Goal: Task Accomplishment & Management: Complete application form

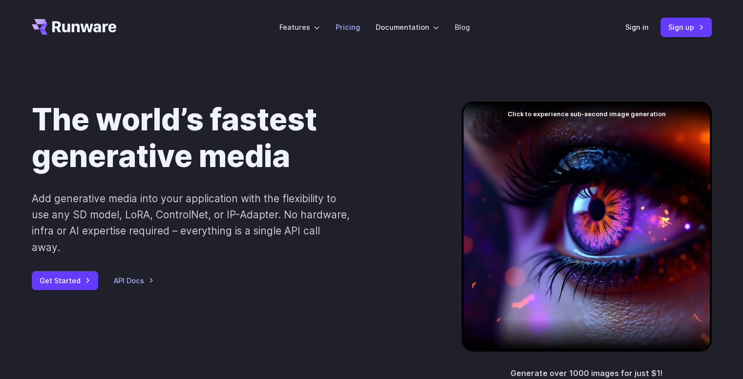
click at [349, 29] on link "Pricing" at bounding box center [347, 26] width 24 height 11
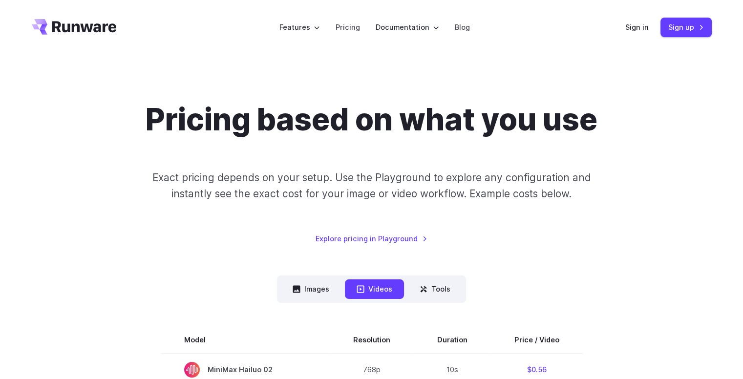
scroll to position [179, 0]
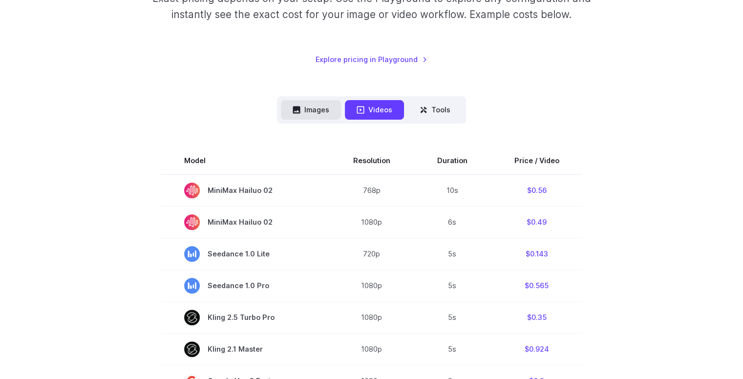
click at [317, 114] on button "Images" at bounding box center [311, 109] width 60 height 19
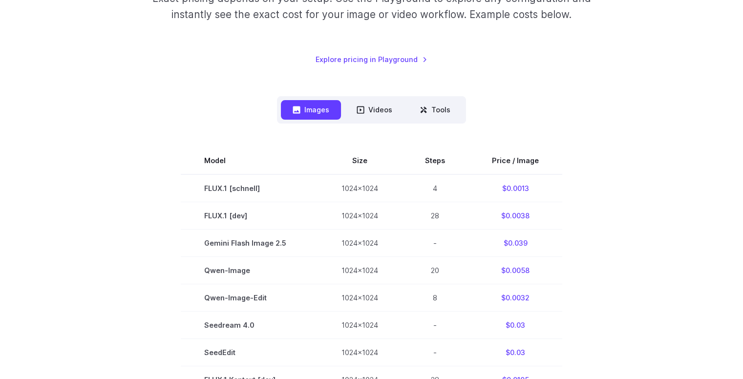
click at [712, 130] on div "Pricing based on what you use Exact pricing depends on your setup. Use the Play…" at bounding box center [371, 343] width 703 height 843
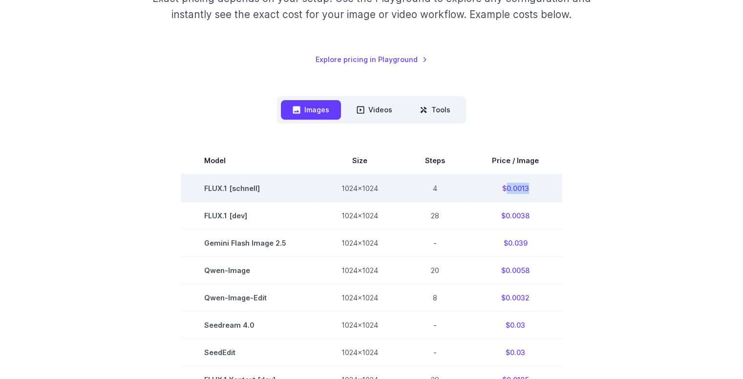
drag, startPoint x: 503, startPoint y: 189, endPoint x: 537, endPoint y: 189, distance: 33.7
click at [537, 189] on td "$0.0013" at bounding box center [515, 188] width 94 height 28
copy td "0.0013"
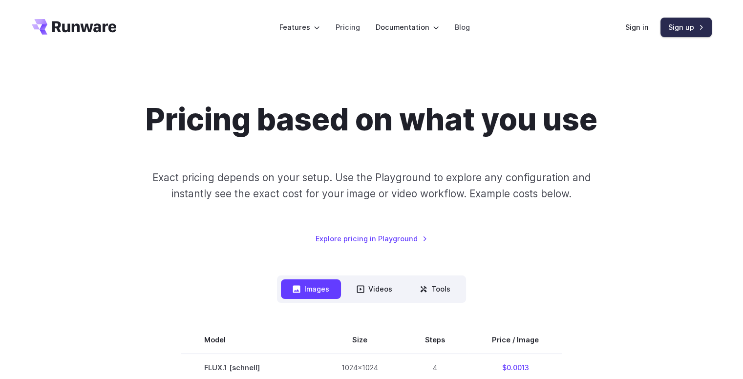
click at [674, 20] on link "Sign up" at bounding box center [685, 27] width 51 height 19
click at [642, 30] on link "Sign in" at bounding box center [636, 26] width 23 height 11
click at [692, 25] on link "Sign up" at bounding box center [685, 27] width 51 height 19
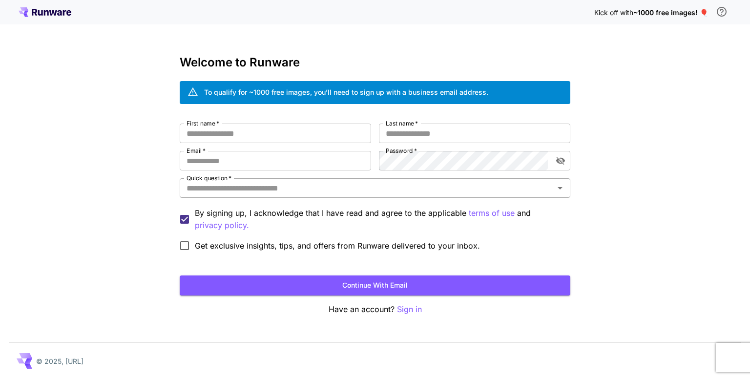
click at [356, 180] on div "Quick question   *" at bounding box center [375, 188] width 391 height 20
click at [646, 171] on div "Kick off with ~1000 free images! 🎈 Welcome to Runware To qualify for ~1000 free…" at bounding box center [375, 189] width 750 height 379
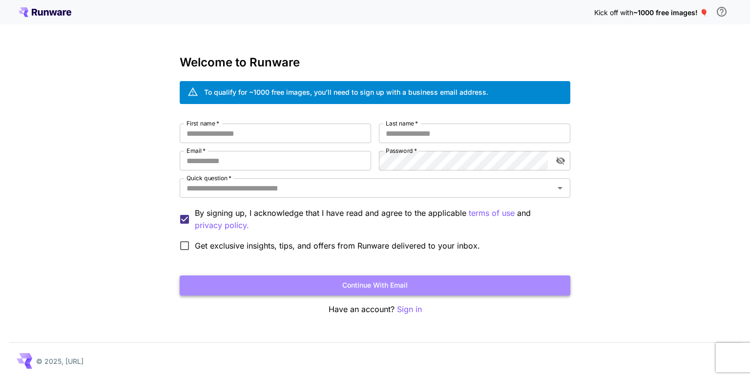
click at [349, 284] on button "Continue with email" at bounding box center [375, 285] width 391 height 20
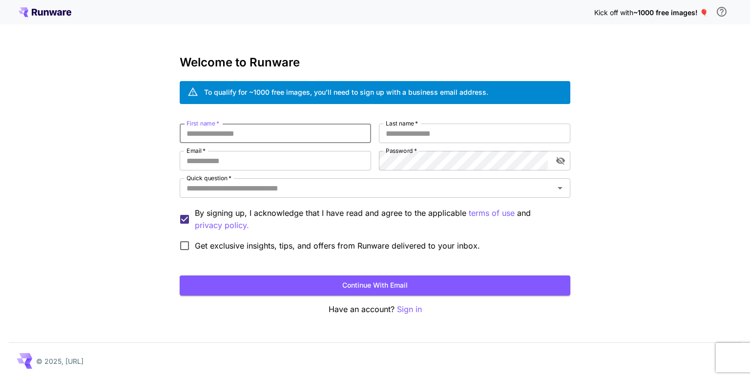
click at [304, 137] on input "First name   *" at bounding box center [275, 134] width 191 height 20
type input "******"
click at [448, 140] on input "Last name   *" at bounding box center [474, 134] width 191 height 20
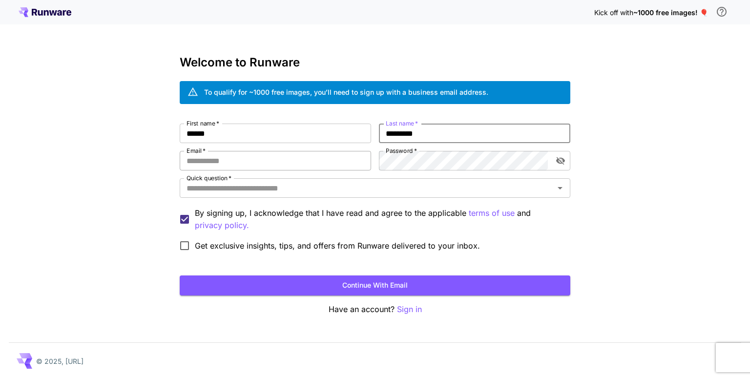
type input "*********"
click at [288, 161] on input "Email   *" at bounding box center [275, 161] width 191 height 20
type input "**********"
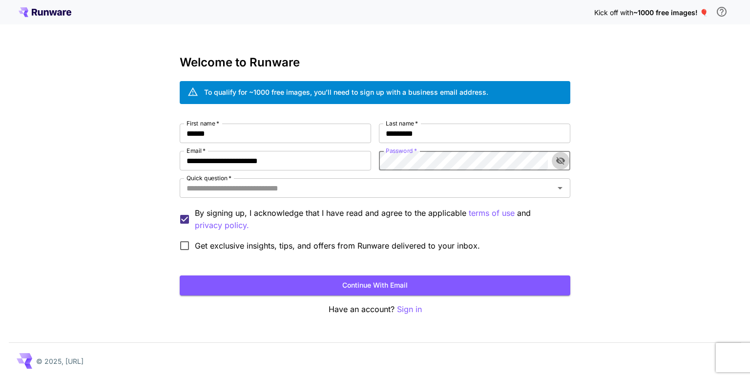
click at [561, 159] on icon "toggle password visibility" at bounding box center [561, 161] width 10 height 10
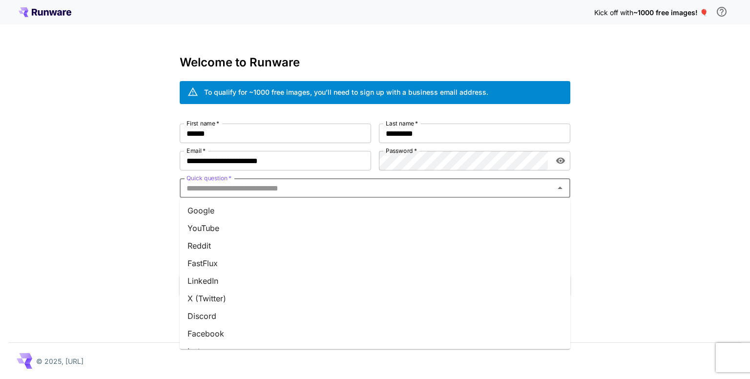
click at [432, 187] on input "Quick question   *" at bounding box center [367, 188] width 369 height 14
click at [350, 209] on li "Google" at bounding box center [375, 211] width 391 height 18
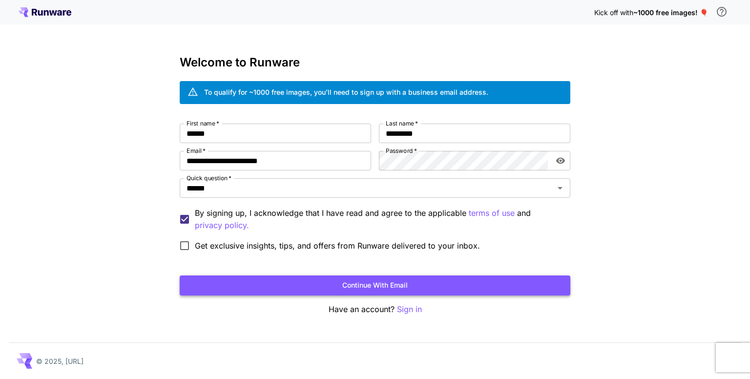
click at [266, 292] on button "Continue with email" at bounding box center [375, 285] width 391 height 20
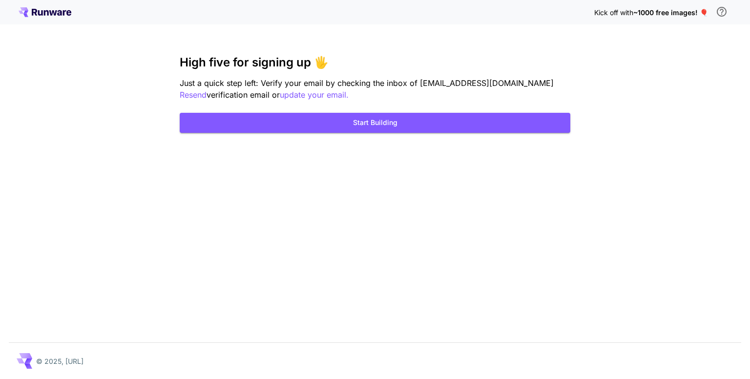
click at [430, 162] on div "Kick off with ~1000 free images! 🎈 High five for signing up 🖐️ Just a quick ste…" at bounding box center [375, 189] width 750 height 379
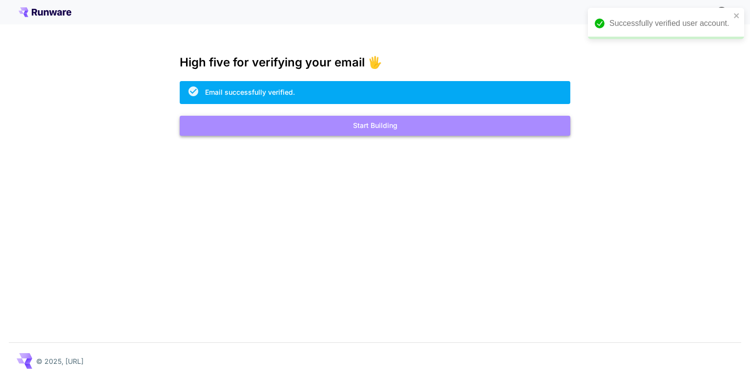
click at [433, 121] on button "Start Building" at bounding box center [375, 126] width 391 height 20
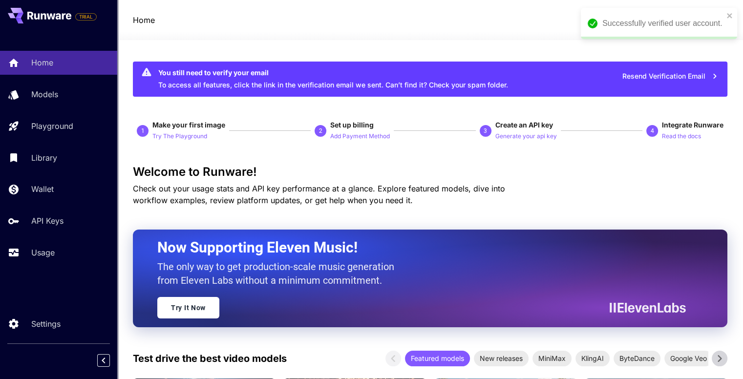
click at [724, 18] on div "Successfully verified user account." at bounding box center [656, 24] width 142 height 18
click at [629, 125] on div "1 Make your first image Try The Playground 2 Set up billing Add Payment Method …" at bounding box center [430, 130] width 594 height 21
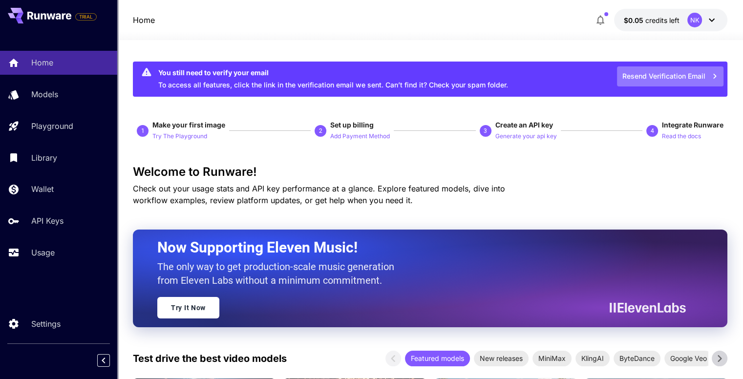
click at [672, 74] on button "Resend Verification Email" at bounding box center [670, 76] width 106 height 20
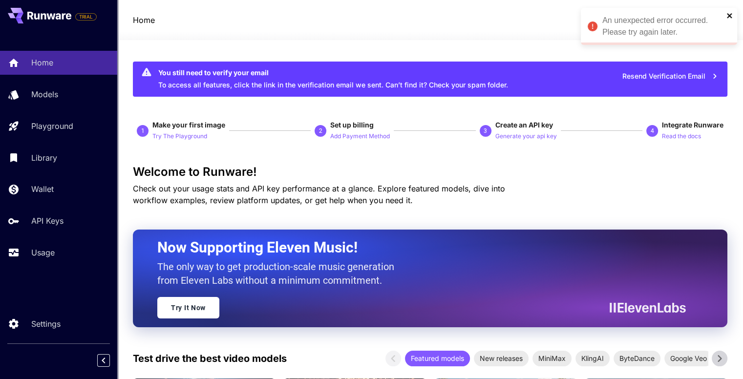
click at [727, 14] on icon "close" at bounding box center [729, 16] width 7 height 8
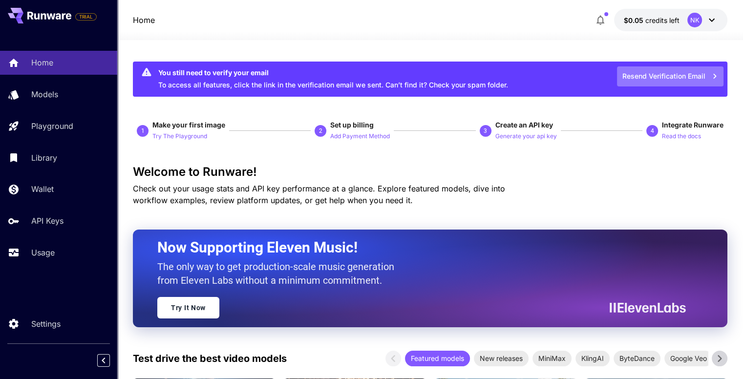
click at [711, 75] on icon "button" at bounding box center [714, 76] width 11 height 11
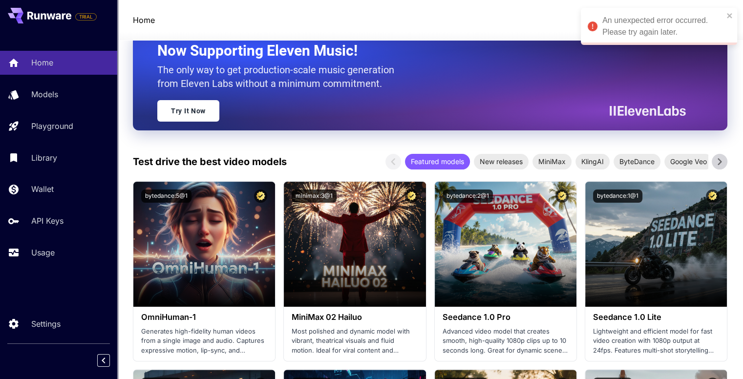
scroll to position [195, 0]
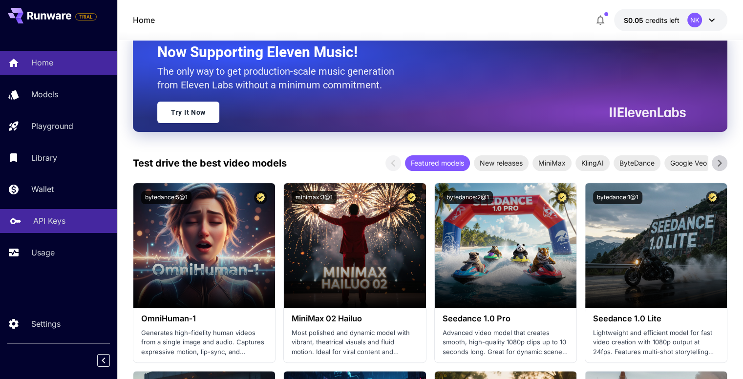
click at [68, 224] on div "API Keys" at bounding box center [71, 221] width 76 height 12
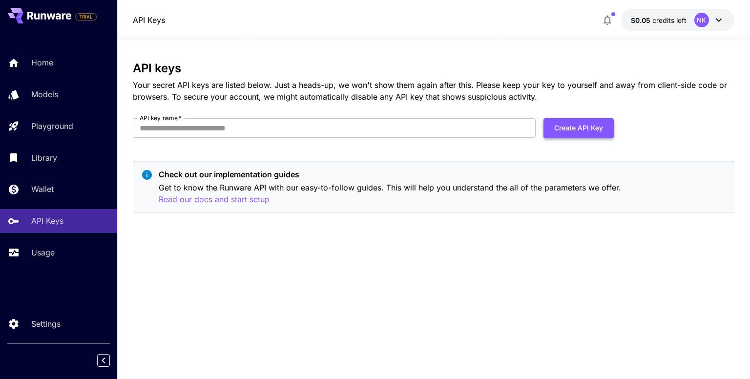
click at [590, 122] on button "Create API Key" at bounding box center [578, 128] width 70 height 20
click at [207, 130] on input "API key name   *" at bounding box center [334, 128] width 403 height 20
type input "**********"
click at [591, 128] on button "Create API Key" at bounding box center [578, 128] width 70 height 20
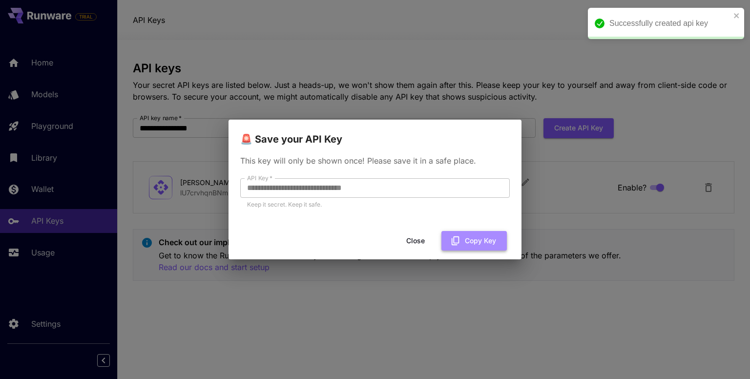
click at [472, 248] on button "Copy Key" at bounding box center [473, 241] width 65 height 20
click at [422, 239] on button "Close" at bounding box center [423, 241] width 44 height 20
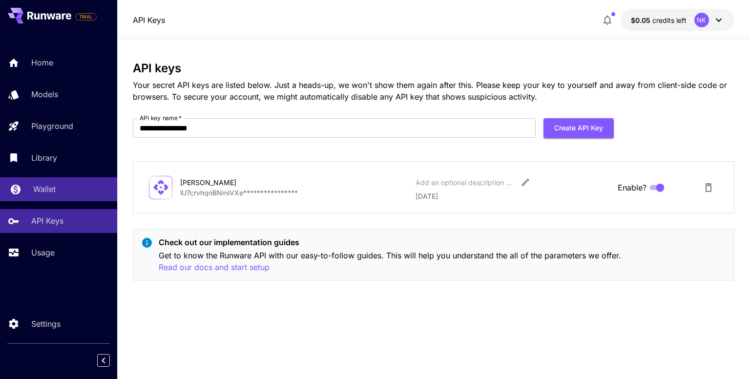
click at [59, 188] on div "Wallet" at bounding box center [71, 189] width 76 height 12
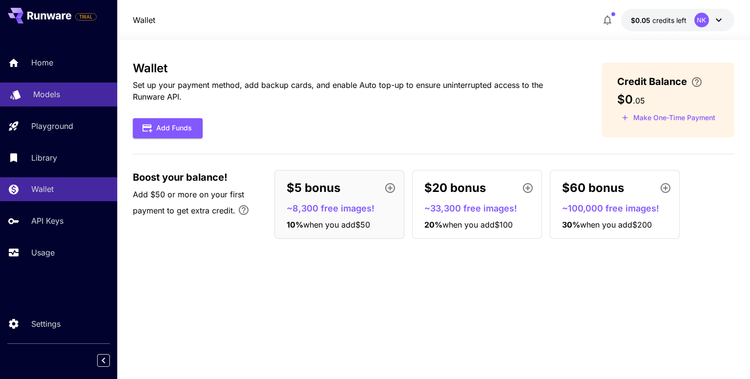
click at [58, 89] on p "Models" at bounding box center [46, 94] width 27 height 12
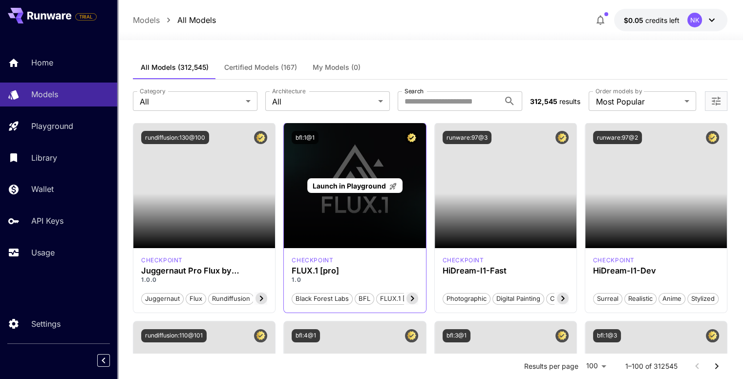
click at [361, 221] on div "Launch in Playground" at bounding box center [355, 185] width 142 height 125
click at [351, 178] on div "Launch in Playground" at bounding box center [354, 185] width 95 height 15
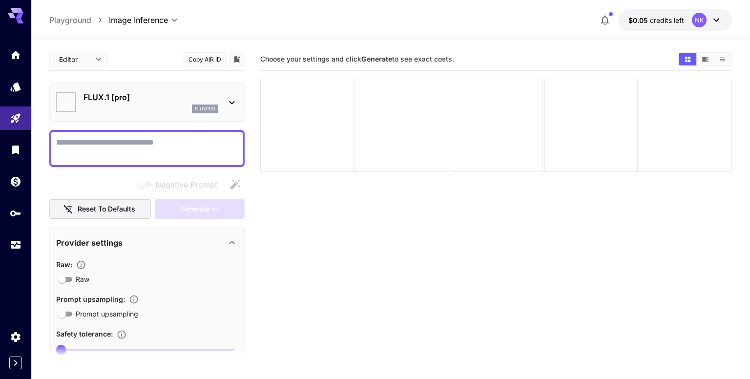
type input "**"
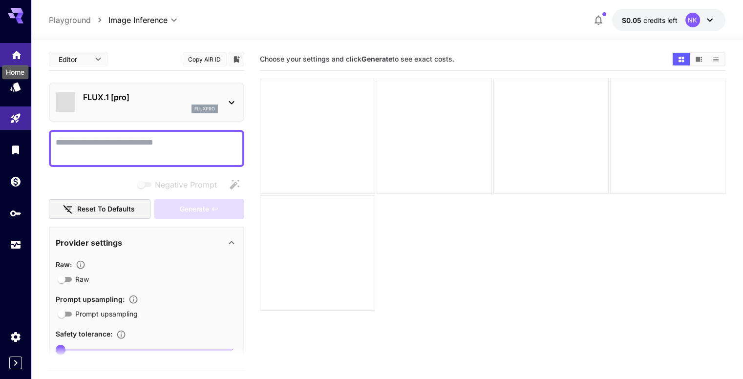
click at [14, 54] on icon "Home" at bounding box center [17, 52] width 10 height 8
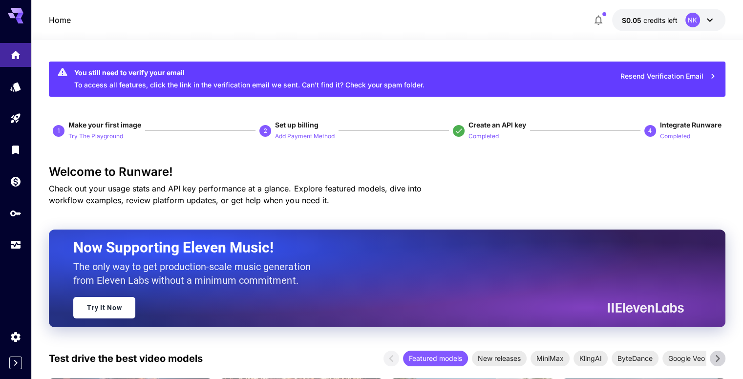
scroll to position [211, 0]
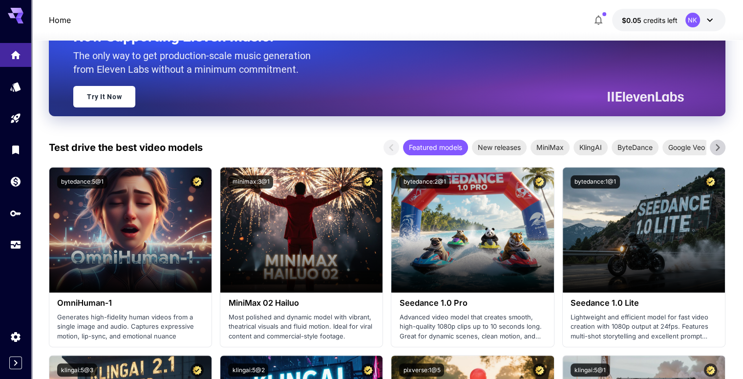
click at [722, 148] on icon at bounding box center [717, 147] width 15 height 15
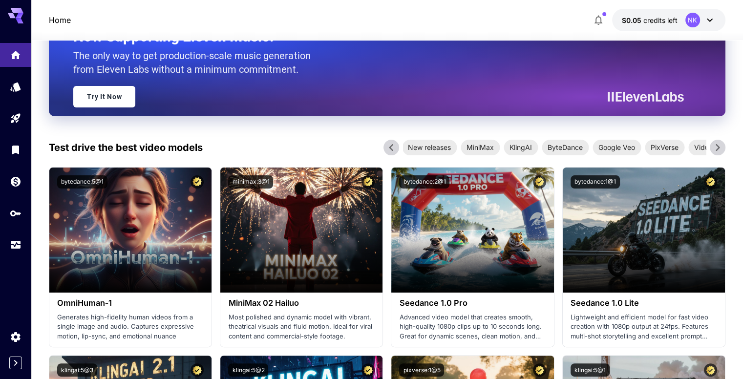
click at [722, 148] on icon at bounding box center [717, 147] width 15 height 15
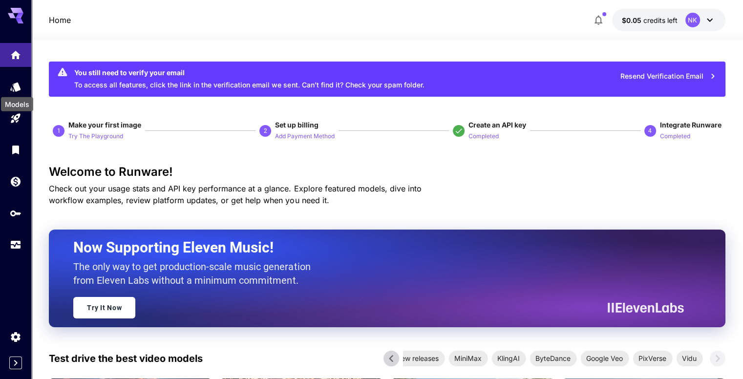
click at [18, 90] on div "Models" at bounding box center [17, 101] width 34 height 22
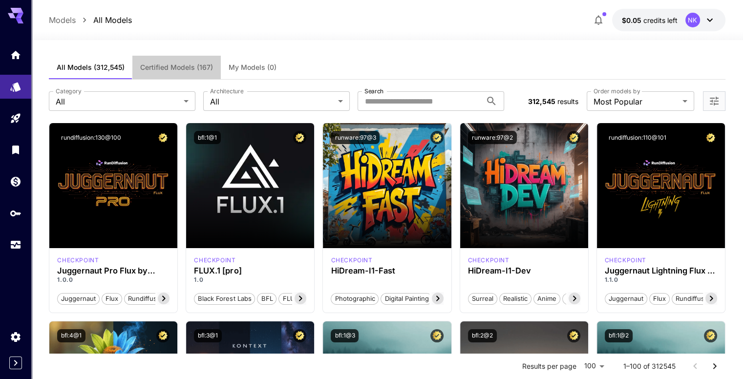
click at [174, 69] on span "Certified Models (167)" at bounding box center [176, 67] width 73 height 9
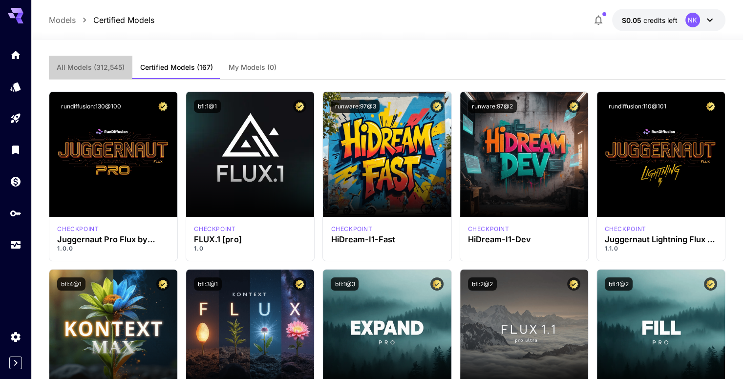
click at [96, 65] on span "All Models (312,545)" at bounding box center [91, 67] width 68 height 9
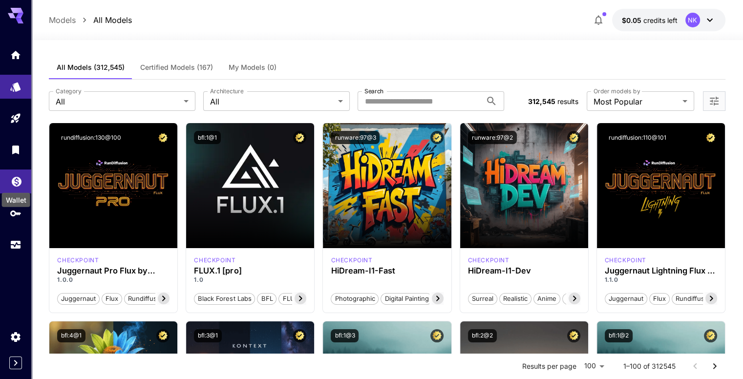
click at [15, 180] on icon "Wallet" at bounding box center [17, 179] width 12 height 12
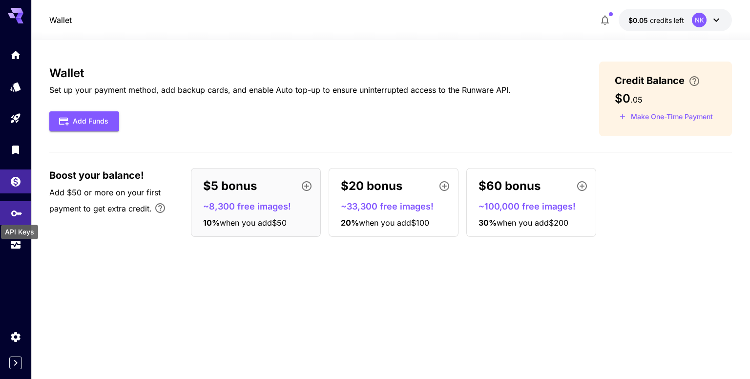
click at [17, 216] on icon "API Keys" at bounding box center [17, 210] width 12 height 12
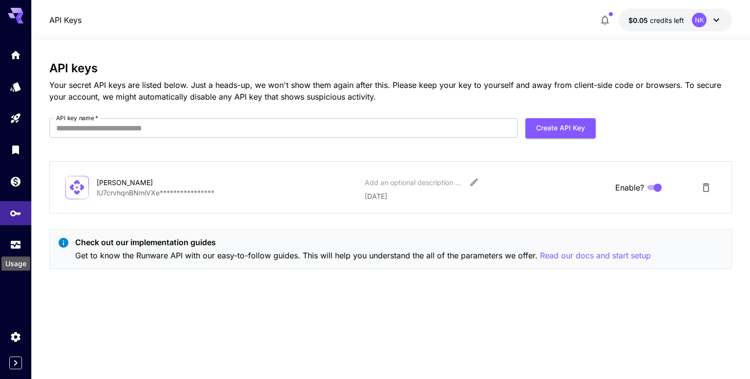
click at [20, 253] on div "Usage" at bounding box center [15, 261] width 31 height 22
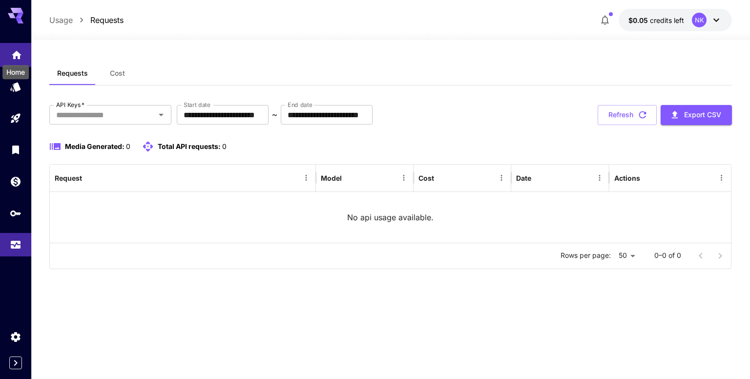
click at [16, 55] on icon "Home" at bounding box center [17, 52] width 12 height 12
